Goal: Check status: Check status

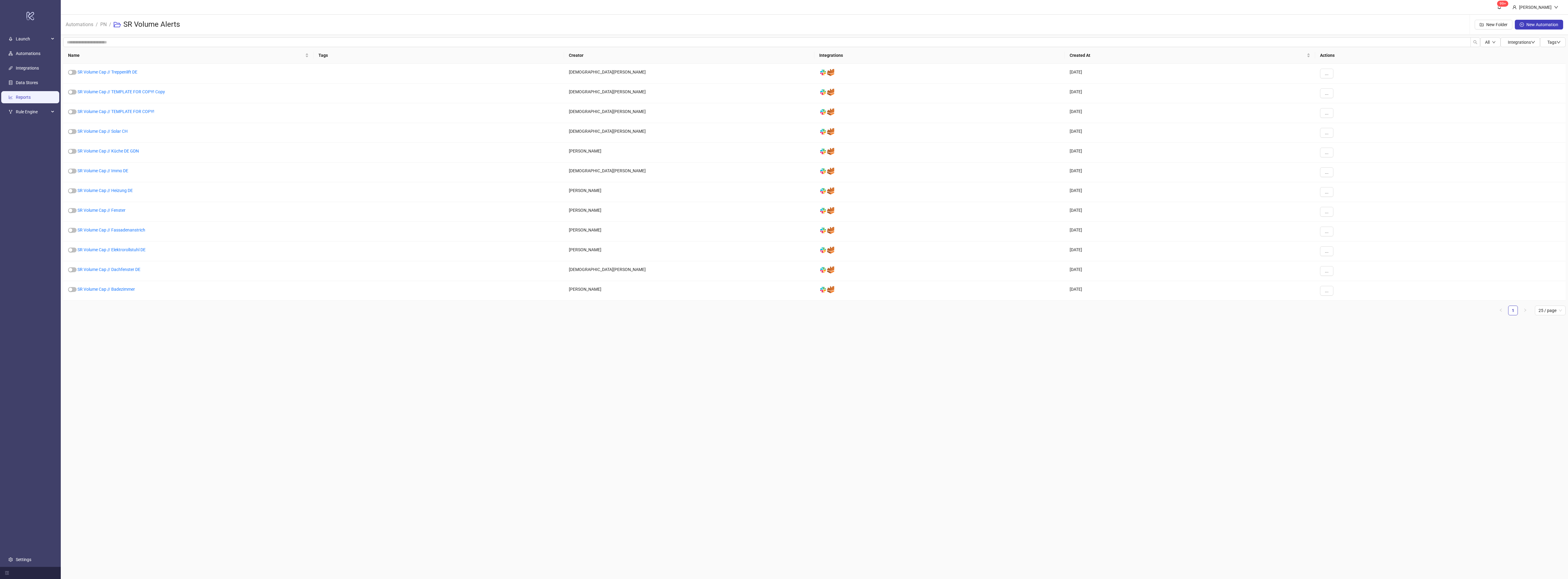
click at [26, 95] on link "Reports" at bounding box center [23, 97] width 15 height 5
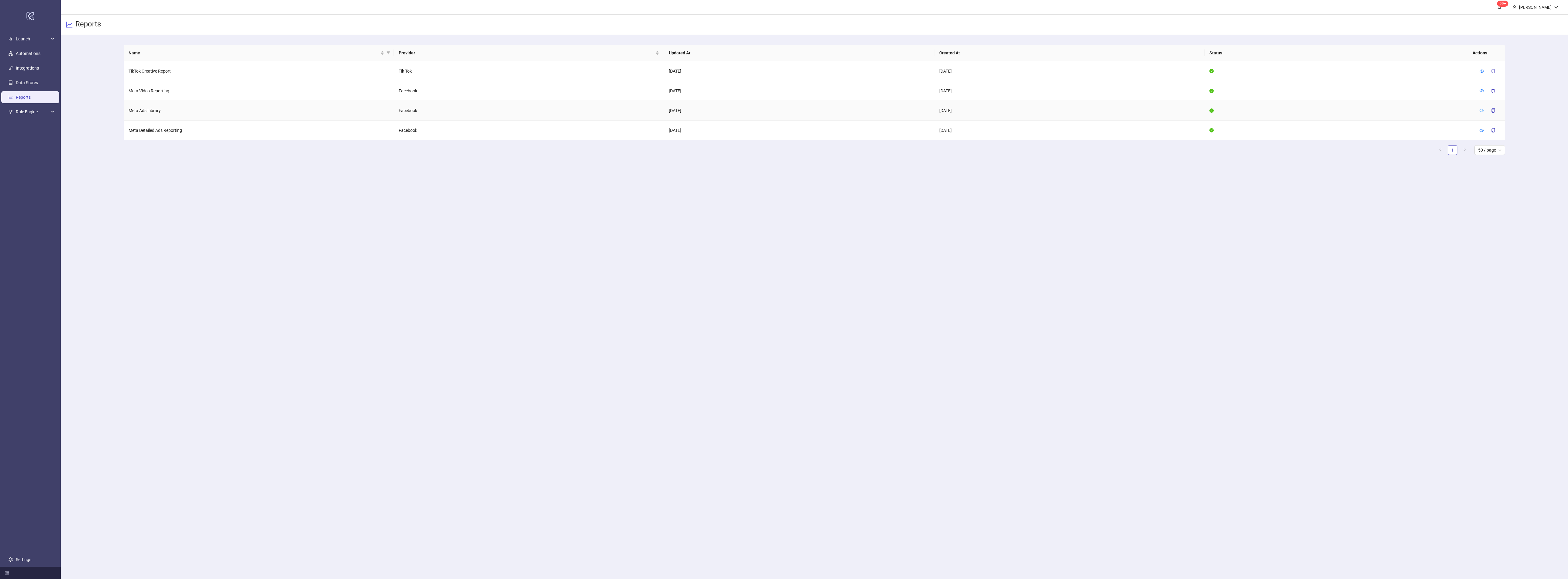
click at [1482, 111] on icon "eye" at bounding box center [1482, 110] width 4 height 4
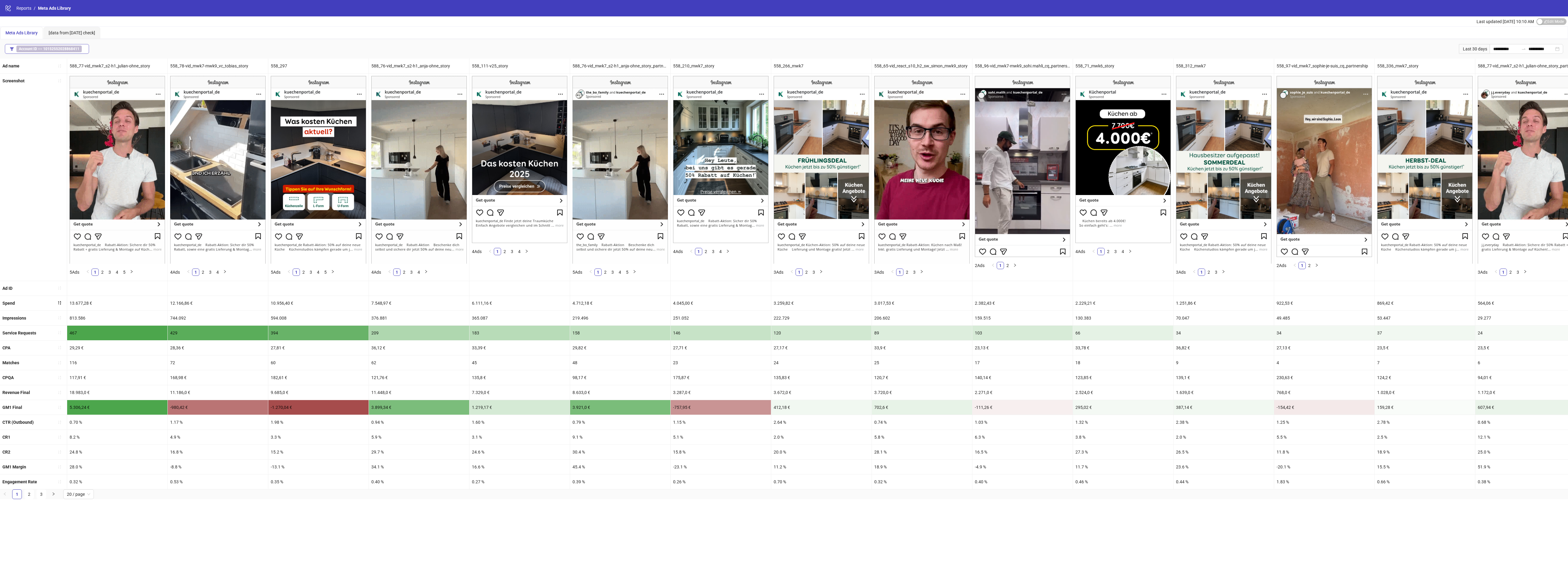
click at [73, 49] on b "10152552028868411" at bounding box center [61, 49] width 36 height 4
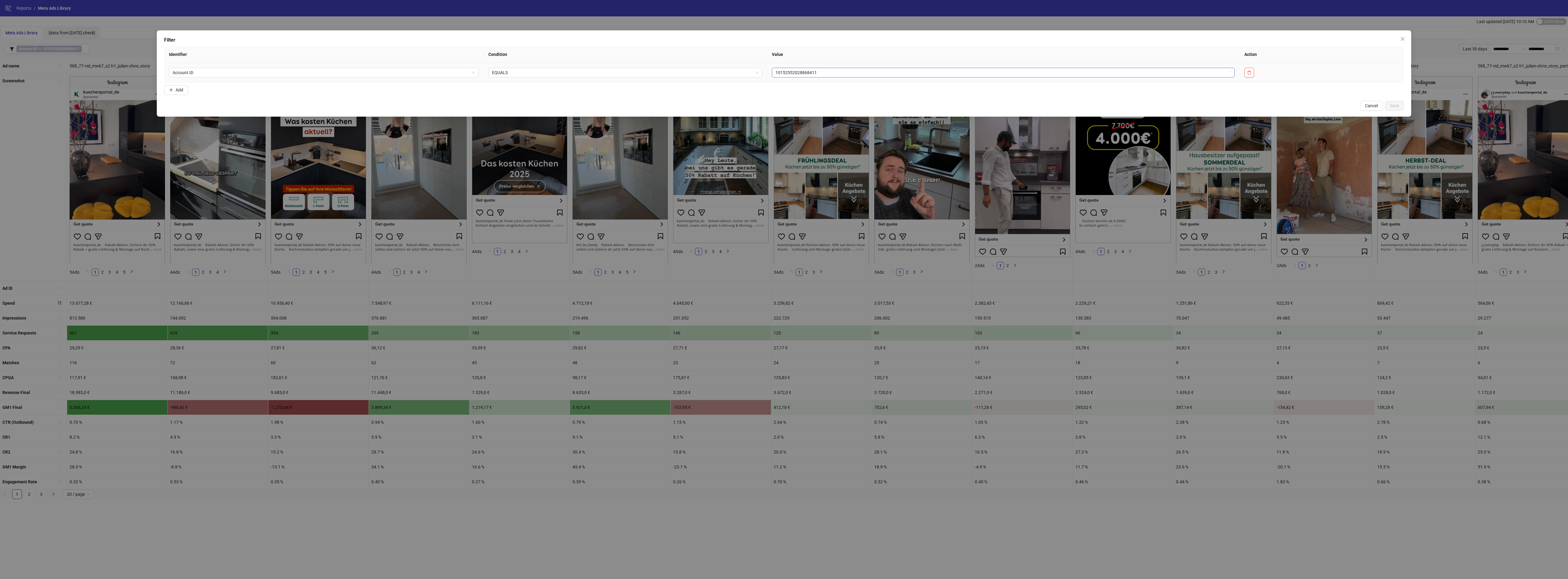
click at [886, 71] on span "10152552028868411" at bounding box center [1003, 72] width 455 height 9
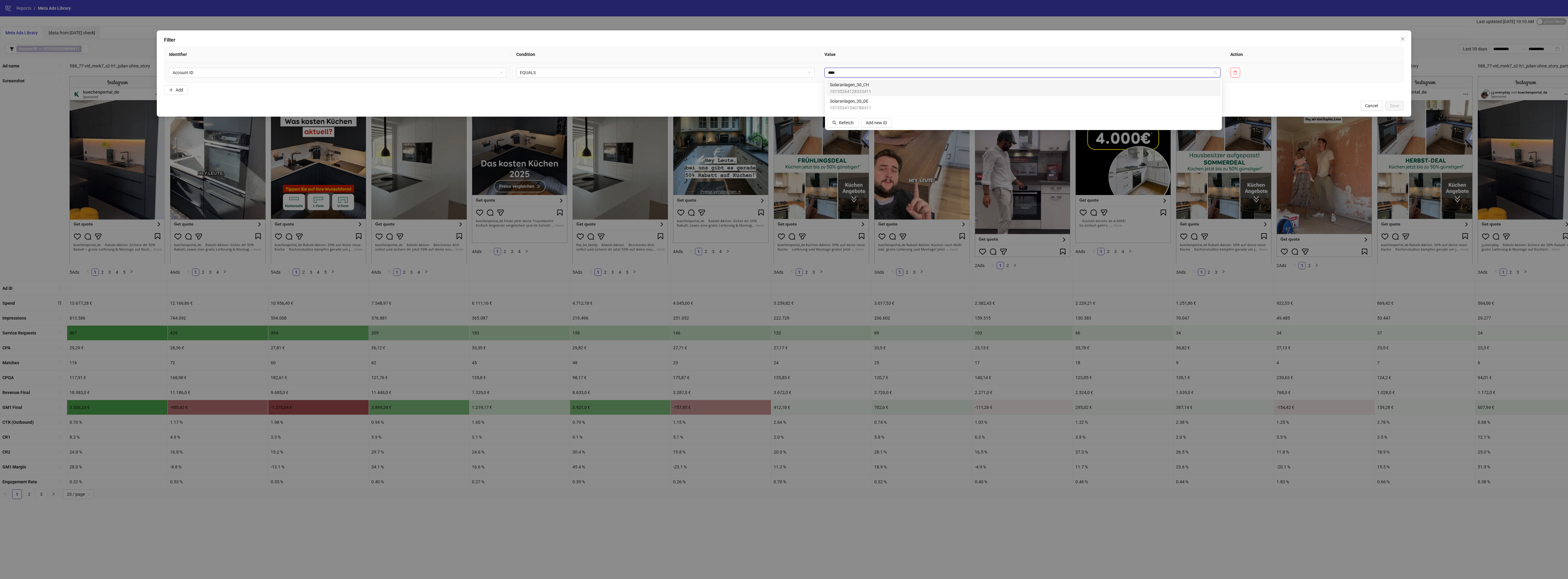
type input "*****"
click at [858, 103] on span "Solaranlagen_30_DE" at bounding box center [850, 101] width 41 height 7
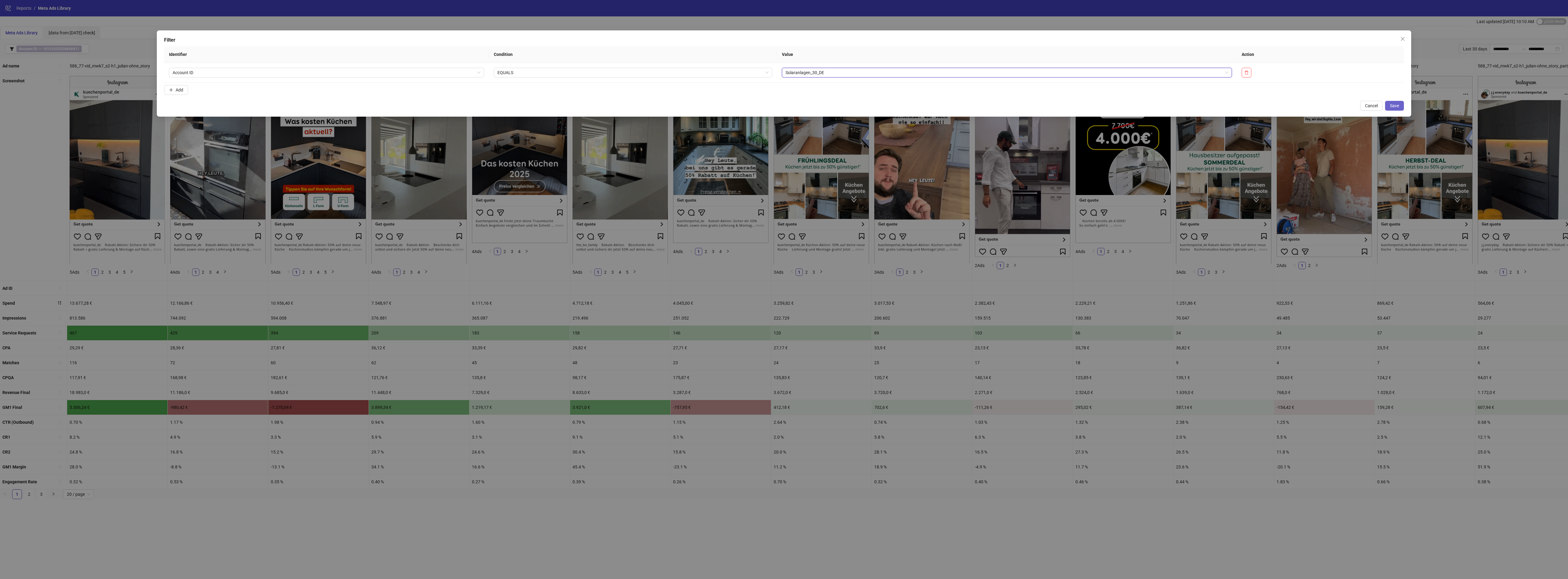
click at [1395, 105] on span "Save" at bounding box center [1394, 106] width 9 height 5
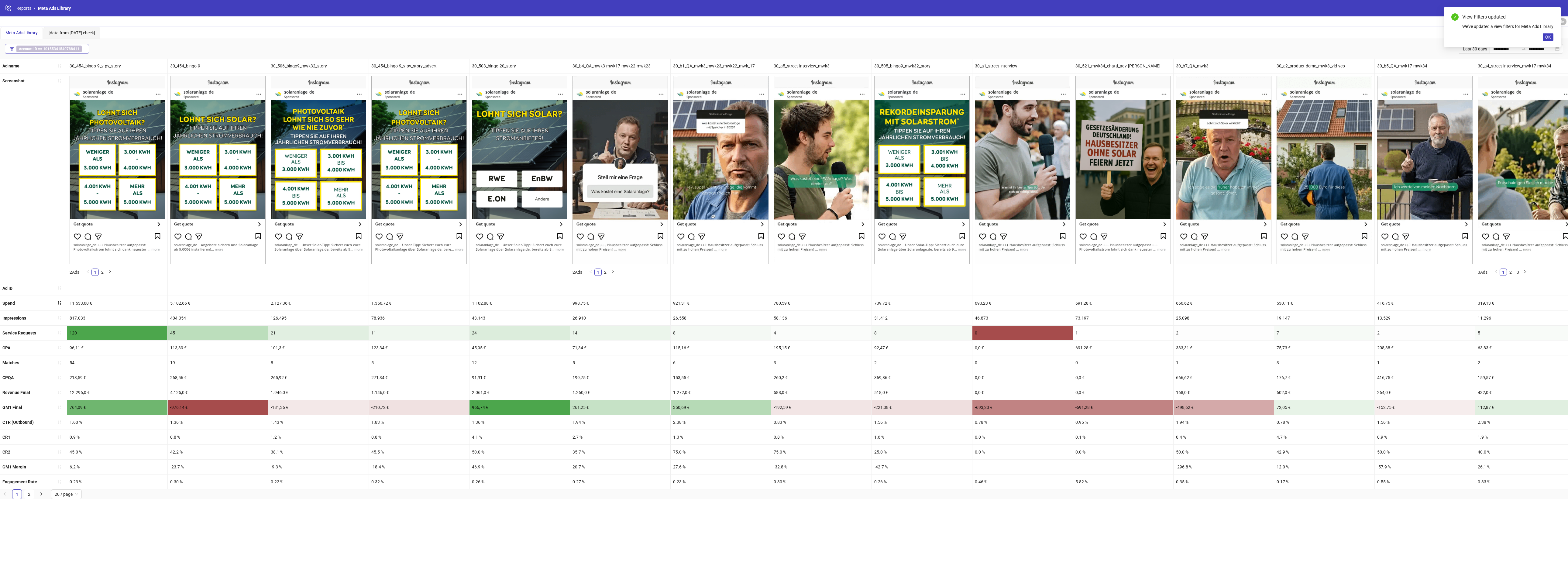
click at [68, 49] on b "10155341540788411" at bounding box center [61, 49] width 36 height 4
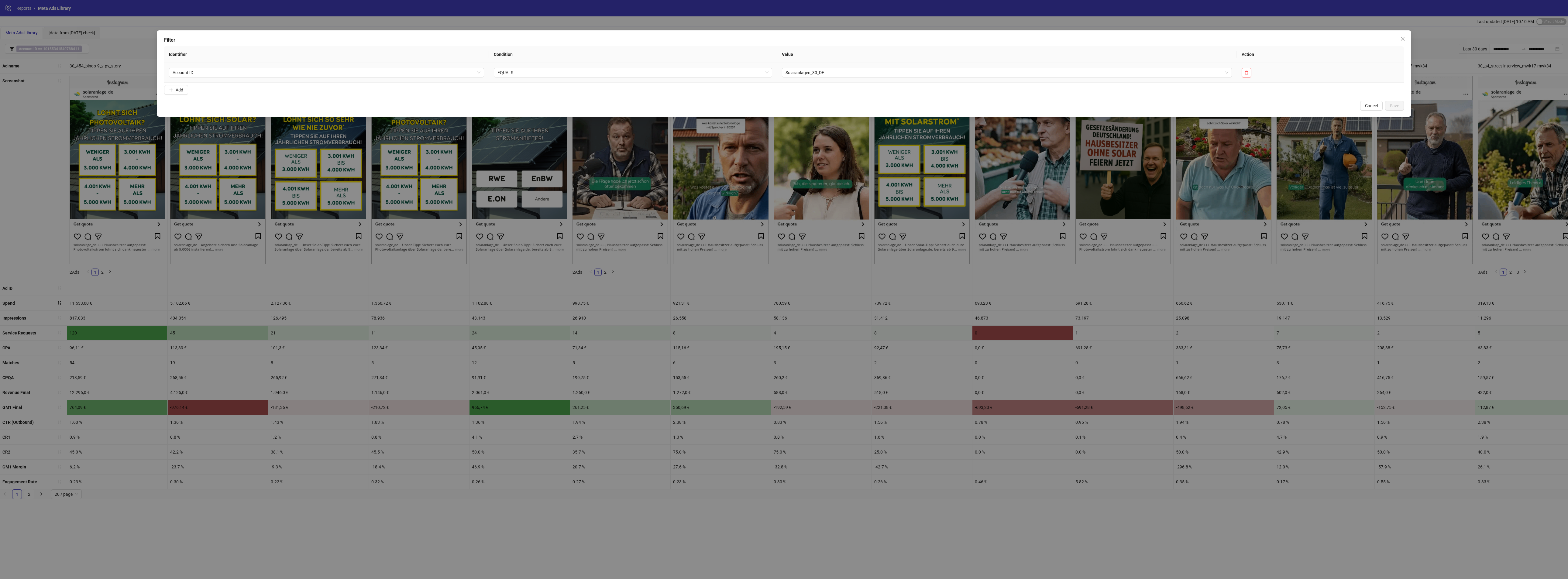
click at [805, 80] on td "Solaranlagen_30_DE" at bounding box center [1007, 72] width 460 height 19
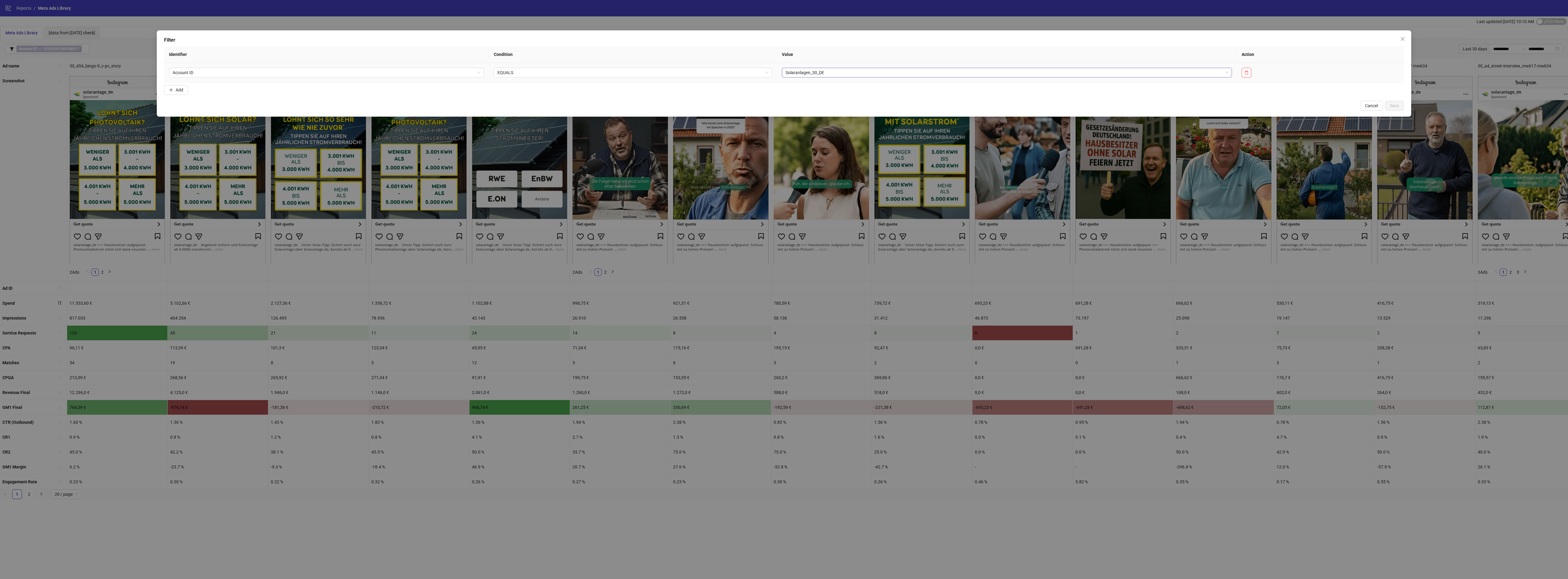
click at [808, 73] on span "Solaranlagen_30_DE" at bounding box center [1006, 72] width 443 height 9
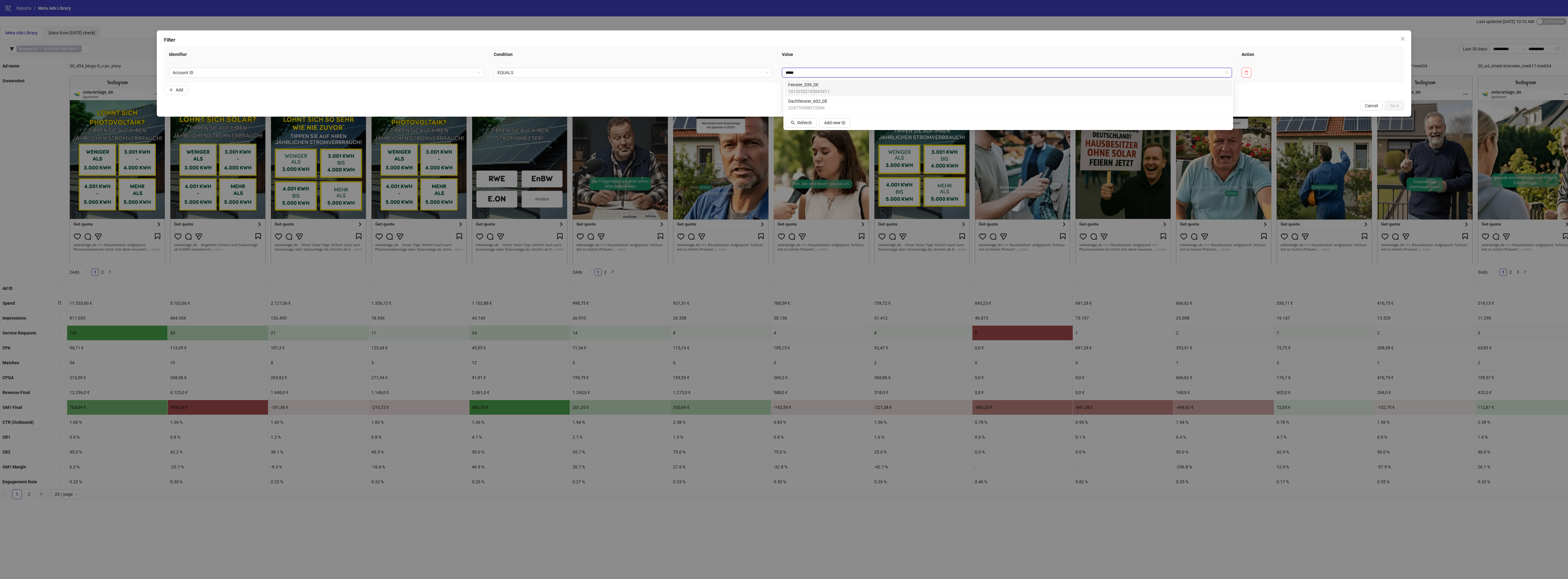
type input "****"
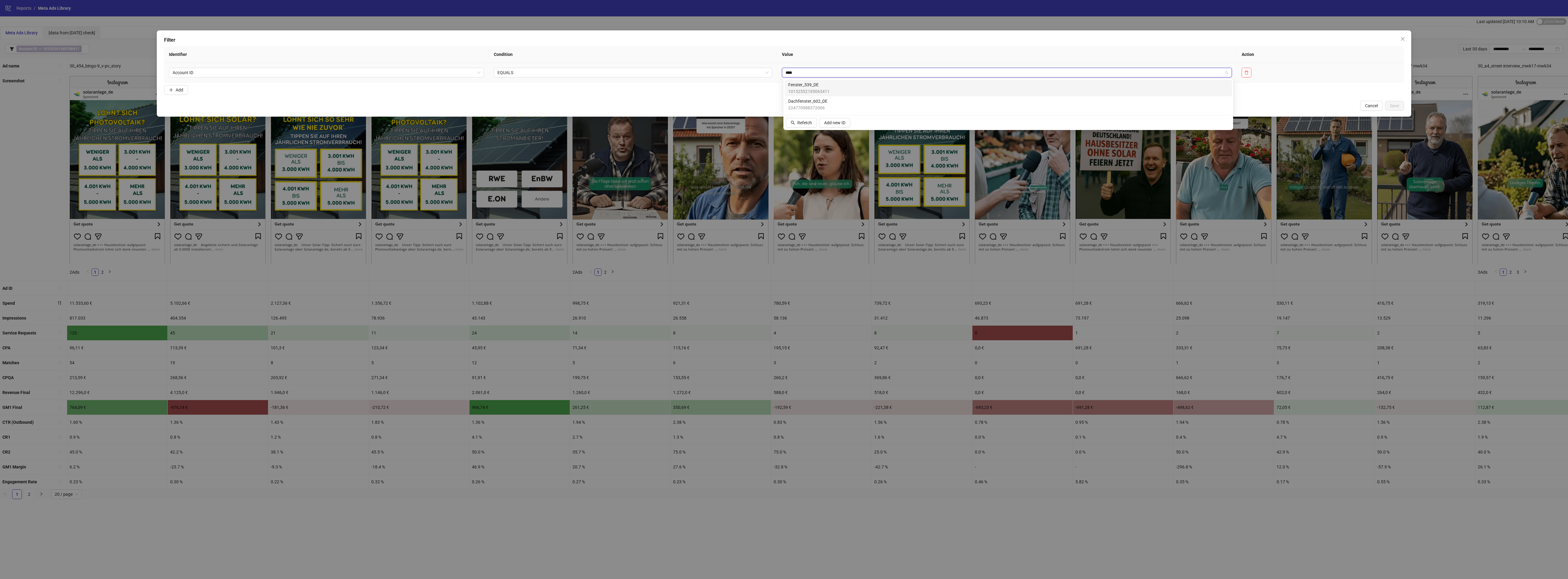
click at [819, 86] on span "Fenster_539_DE" at bounding box center [809, 85] width 41 height 7
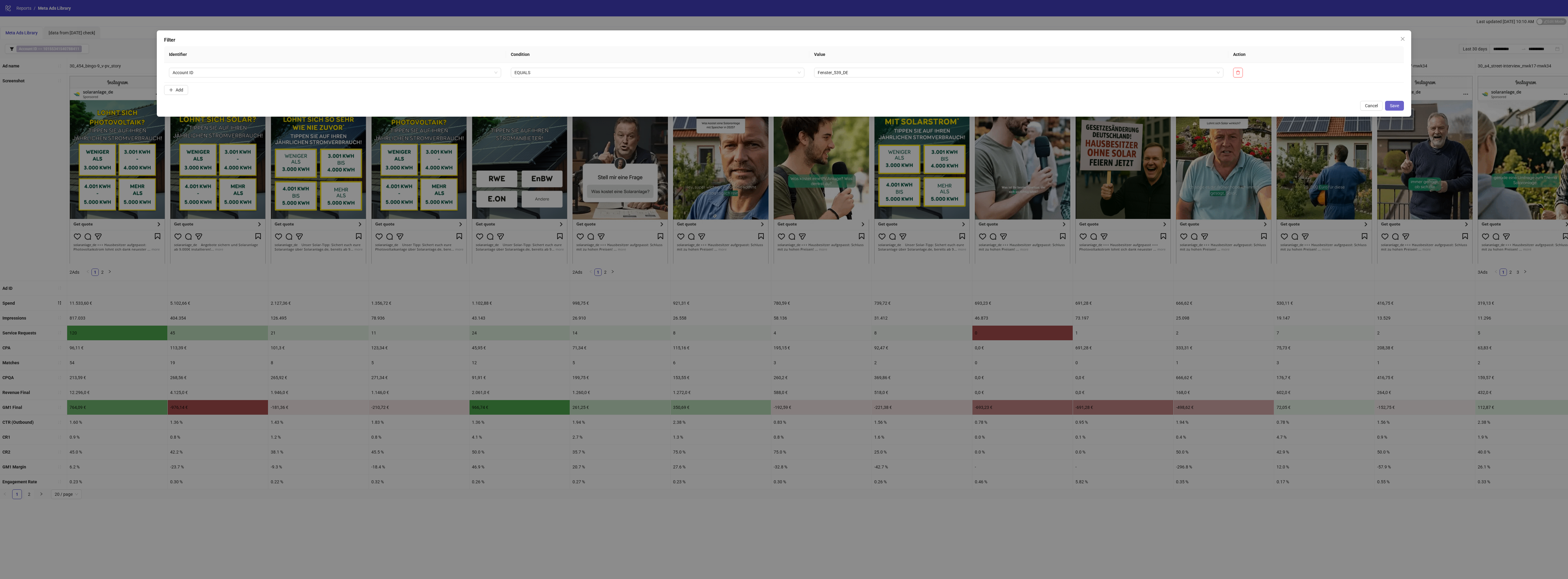
click at [1398, 104] on span "Save" at bounding box center [1394, 106] width 9 height 5
